Goal: Task Accomplishment & Management: Manage account settings

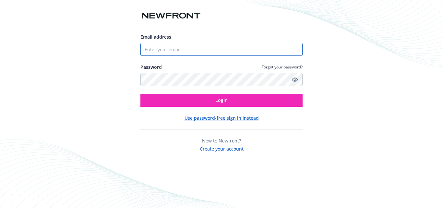
click at [179, 50] on input "Email address" at bounding box center [221, 49] width 162 height 13
type input "[PERSON_NAME][EMAIL_ADDRESS][PERSON_NAME][DOMAIN_NAME]"
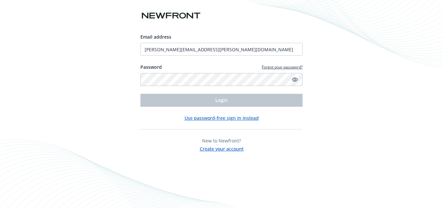
click at [281, 67] on link "Forgot your password?" at bounding box center [282, 67] width 41 height 6
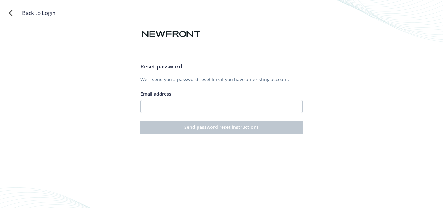
click at [176, 114] on div "Reset password We'll send you a password reset link if you have an existing acc…" at bounding box center [221, 97] width 162 height 71
click at [178, 110] on input "Email address" at bounding box center [221, 106] width 162 height 13
type input "[PERSON_NAME][EMAIL_ADDRESS][PERSON_NAME][DOMAIN_NAME]"
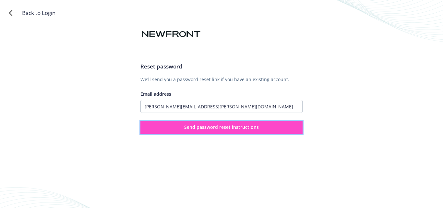
click at [231, 127] on span "Send password reset instructions" at bounding box center [221, 127] width 75 height 6
